Goal: Navigation & Orientation: Understand site structure

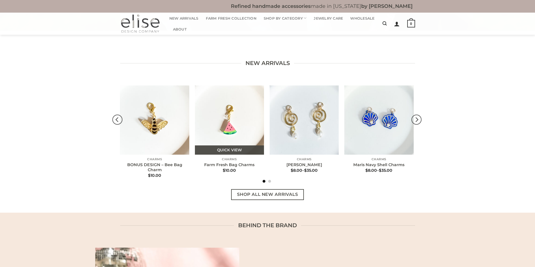
scroll to position [168, 0]
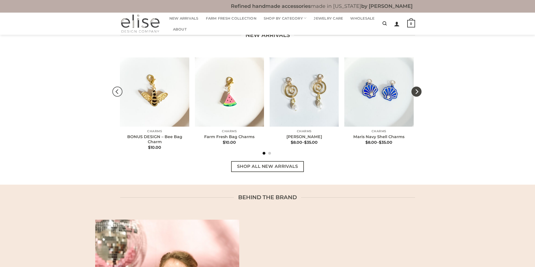
click at [416, 88] on icon "Next" at bounding box center [416, 92] width 10 height 10
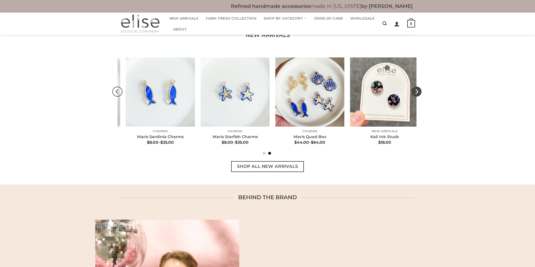
click at [416, 88] on icon "Next" at bounding box center [416, 92] width 10 height 10
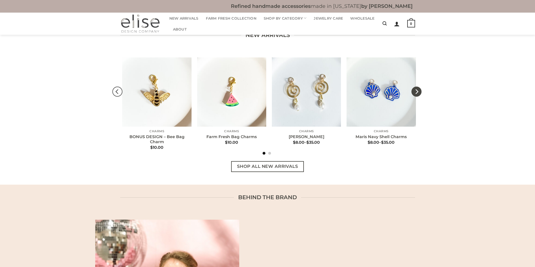
click at [416, 88] on icon "Next" at bounding box center [416, 92] width 10 height 10
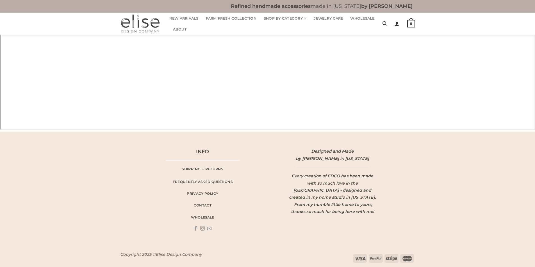
scroll to position [883, 0]
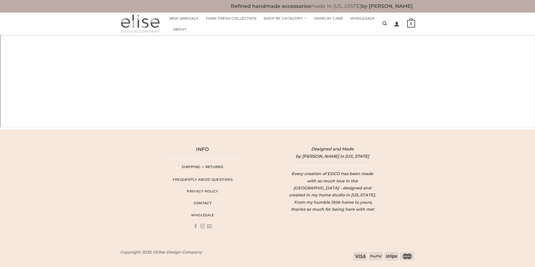
click at [203, 204] on span "contact" at bounding box center [203, 203] width 18 height 5
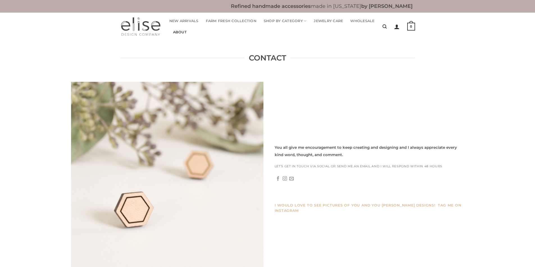
click at [182, 34] on link "About" at bounding box center [180, 32] width 14 height 11
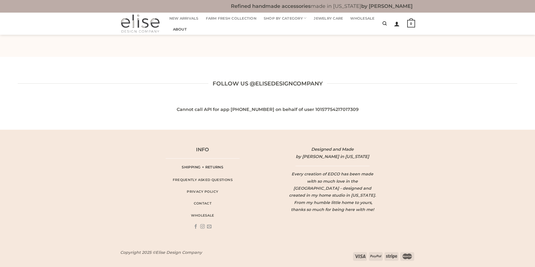
scroll to position [486, 0]
click at [211, 192] on span "Privacy Policy" at bounding box center [202, 191] width 31 height 5
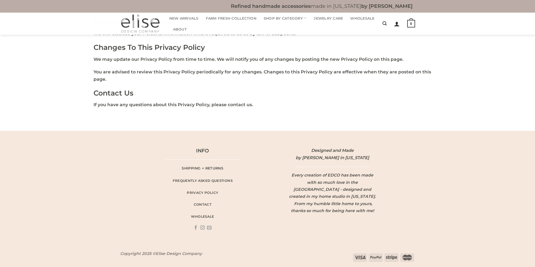
scroll to position [487, 0]
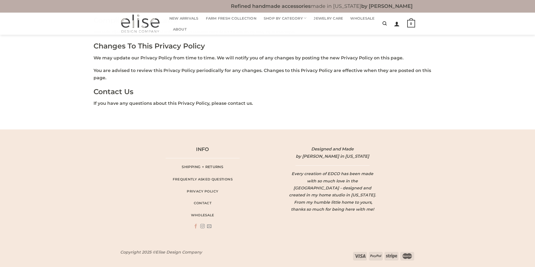
click at [197, 226] on icon "Follow on Facebook" at bounding box center [195, 226] width 4 height 5
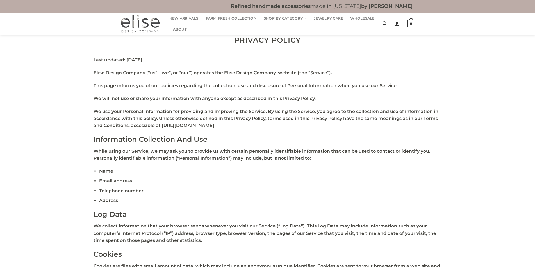
scroll to position [0, 0]
